Goal: Task Accomplishment & Management: Manage account settings

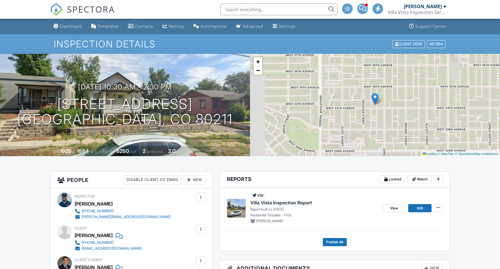
click at [176, 106] on h1 "[STREET_ADDRESS] [GEOGRAPHIC_DATA], CO 80211" at bounding box center [124, 111] width 215 height 31
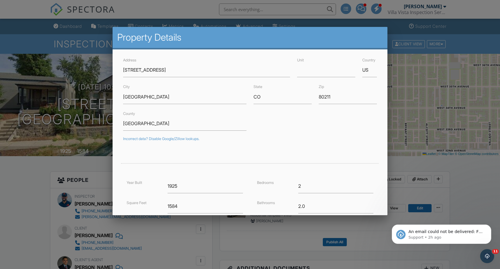
click at [42, 193] on div at bounding box center [250, 139] width 500 height 336
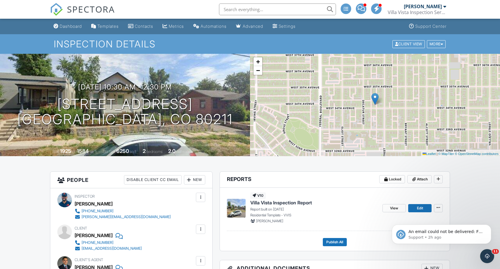
click at [171, 107] on h1 "2727 W 34th Ave Denver, CO 80211" at bounding box center [124, 111] width 215 height 31
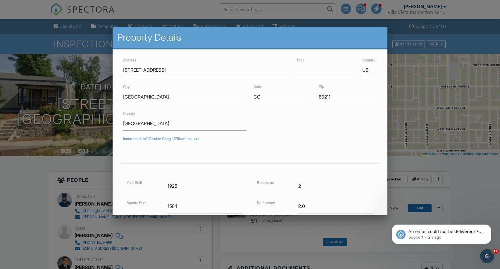
click at [42, 179] on div at bounding box center [250, 139] width 500 height 336
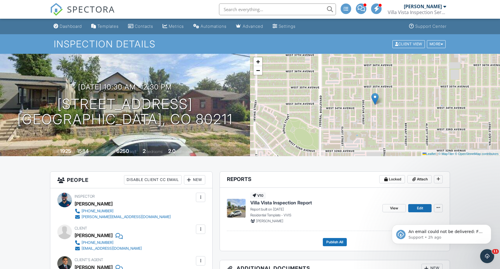
click at [66, 24] on div "Dashboard" at bounding box center [71, 26] width 22 height 5
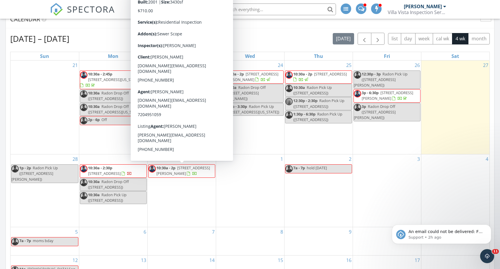
click at [191, 172] on div at bounding box center [192, 174] width 10 height 6
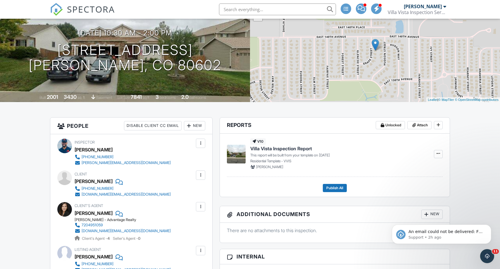
scroll to position [55, 0]
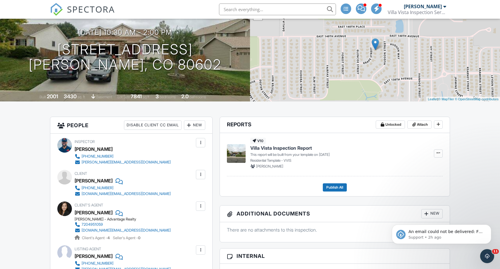
click at [167, 48] on h1 "13960 Grape St Thornton, CO 80602" at bounding box center [125, 57] width 193 height 31
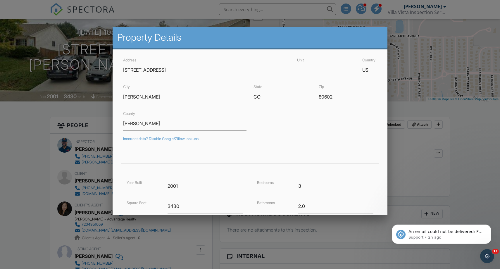
drag, startPoint x: 60, startPoint y: 64, endPoint x: 89, endPoint y: 68, distance: 28.6
click at [60, 64] on div at bounding box center [250, 139] width 500 height 336
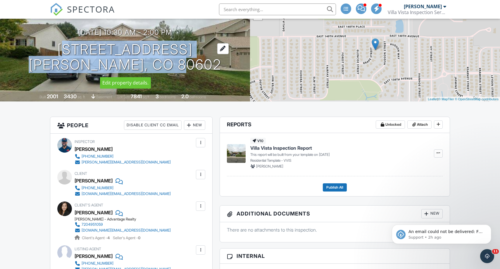
drag, startPoint x: 207, startPoint y: 65, endPoint x: 63, endPoint y: 48, distance: 145.0
click at [63, 48] on div "09/30/2025 10:30 am - 2:00 pm 13960 Grape St Thornton, CO 80602" at bounding box center [125, 50] width 250 height 44
copy h1 "13960 Grape St Thornton, CO 80602"
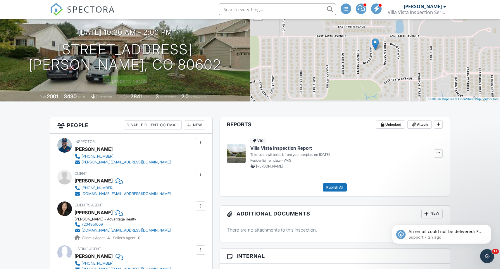
click at [117, 39] on div "09/30/2025 10:30 am - 2:00 pm 13960 Grape St Thornton, CO 80602" at bounding box center [125, 50] width 250 height 44
click at [116, 44] on h1 "13960 Grape St Thornton, CO 80602" at bounding box center [125, 57] width 193 height 31
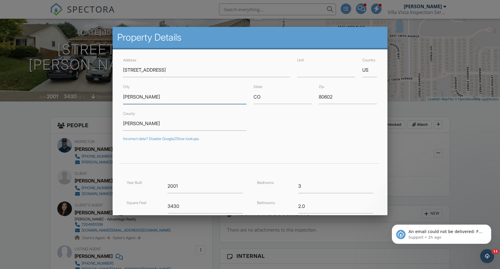
click at [145, 99] on input "[PERSON_NAME]" at bounding box center [184, 97] width 123 height 14
click at [46, 126] on div at bounding box center [250, 139] width 500 height 336
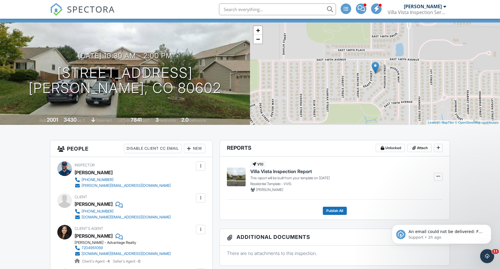
scroll to position [0, 0]
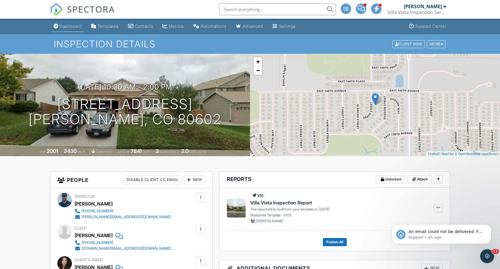
click at [72, 25] on div "Dashboard" at bounding box center [71, 26] width 22 height 5
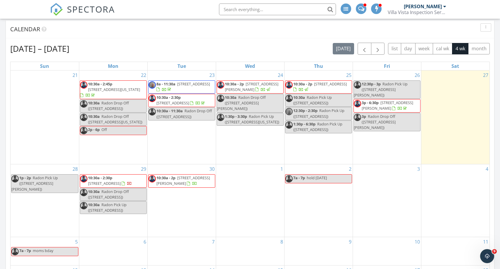
scroll to position [235, 0]
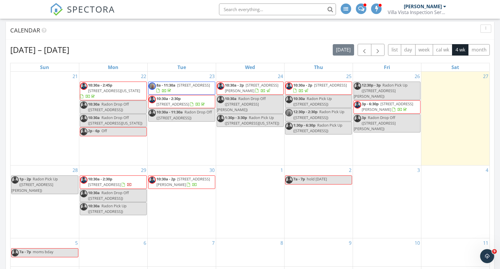
drag, startPoint x: 129, startPoint y: 200, endPoint x: 128, endPoint y: 184, distance: 15.8
click at [128, 184] on span "10:30a - 2:30p 2727 W 34th Ave, Denver 80211" at bounding box center [113, 181] width 66 height 11
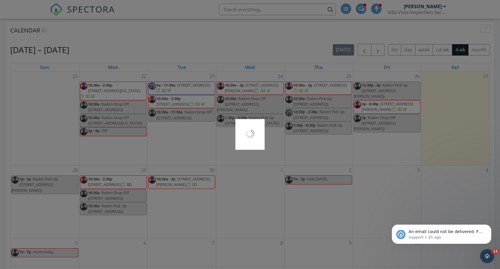
scroll to position [0, 0]
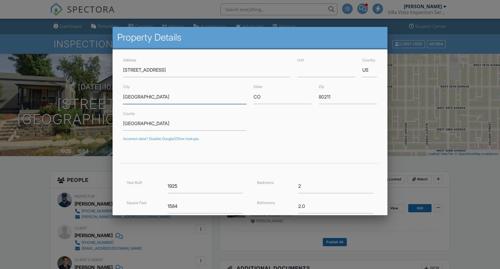
click at [130, 96] on input "Denver" at bounding box center [184, 97] width 123 height 14
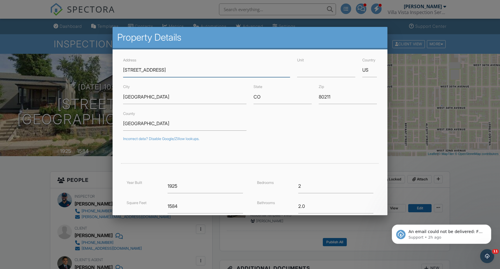
drag, startPoint x: 194, startPoint y: 63, endPoint x: 190, endPoint y: 64, distance: 3.7
click at [192, 64] on input "2727 W 34th Ave" at bounding box center [206, 70] width 167 height 14
drag, startPoint x: 187, startPoint y: 70, endPoint x: 85, endPoint y: 70, distance: 102.5
drag, startPoint x: 39, startPoint y: 93, endPoint x: 51, endPoint y: 70, distance: 26.5
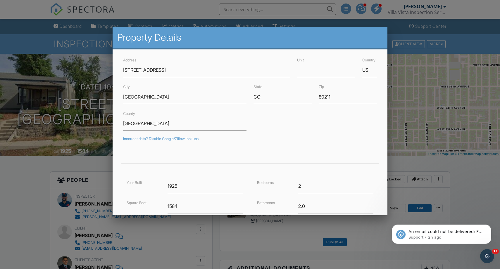
click at [39, 93] on div at bounding box center [250, 139] width 500 height 336
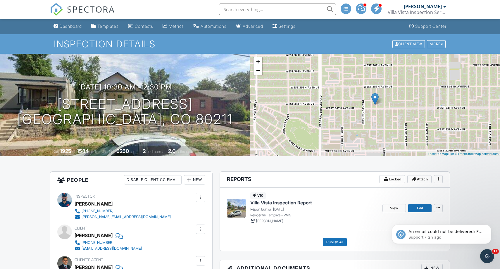
click at [67, 27] on div "Dashboard" at bounding box center [71, 26] width 22 height 5
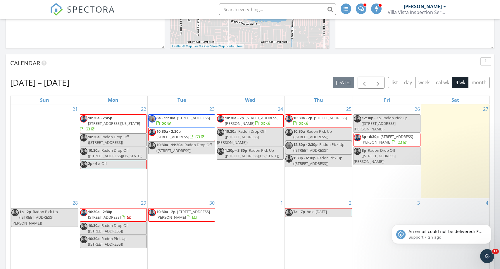
scroll to position [320, 0]
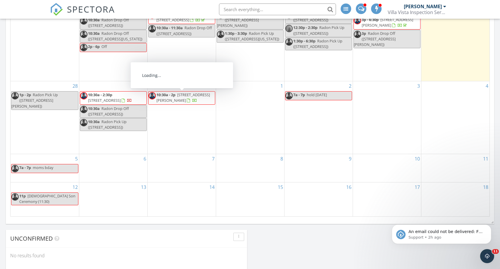
click at [180, 99] on span "13960 Grape St , Thornton 80602" at bounding box center [182, 97] width 53 height 11
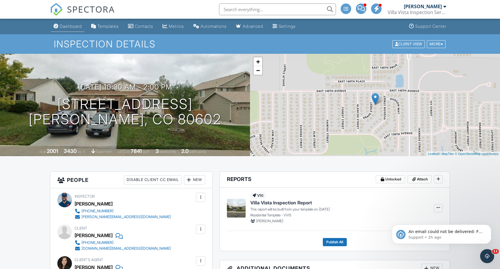
click at [67, 30] on link "Dashboard" at bounding box center [67, 26] width 33 height 11
